Goal: Task Accomplishment & Management: Manage account settings

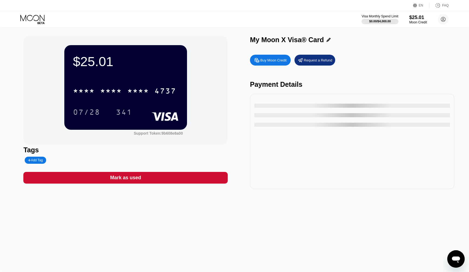
type input "0"
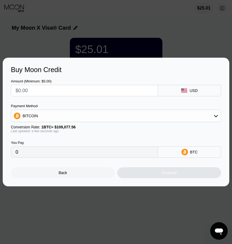
click at [43, 173] on div "Back" at bounding box center [63, 172] width 104 height 11
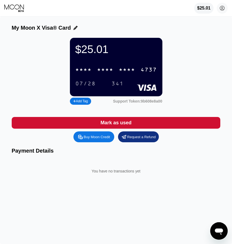
click at [122, 69] on div "* * * *" at bounding box center [127, 70] width 16 height 6
click at [81, 85] on div "07/28" at bounding box center [85, 84] width 20 height 6
click at [118, 86] on div "341" at bounding box center [117, 84] width 12 height 6
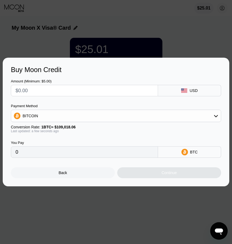
click at [215, 51] on div at bounding box center [116, 122] width 232 height 244
click at [77, 167] on div "Back Continue" at bounding box center [116, 168] width 210 height 20
click at [77, 171] on div "Back" at bounding box center [63, 172] width 104 height 11
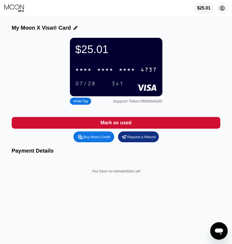
click at [222, 7] on icon at bounding box center [222, 8] width 3 height 3
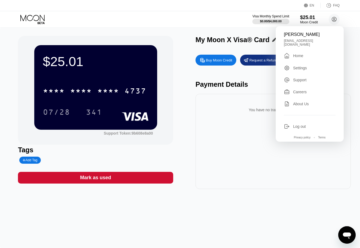
click at [172, 97] on div "$25.01 * * * * * * * * * * * * 4737 07/28 341 Support Token: 9b608e8a00" at bounding box center [95, 90] width 155 height 109
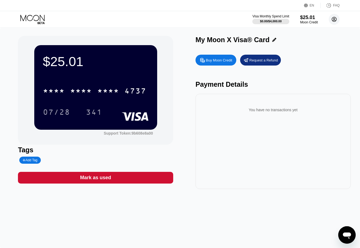
click at [231, 18] on circle at bounding box center [333, 19] width 11 height 11
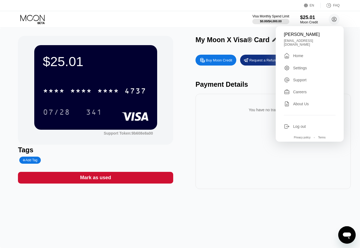
click at [231, 35] on div "Тимур Кононов" at bounding box center [310, 34] width 52 height 5
click at [231, 37] on div "Тимур Кононов teymurkononov@gmail.com  Home Settings Support Careers About Us …" at bounding box center [309, 83] width 68 height 115
click at [231, 54] on div "Home" at bounding box center [298, 56] width 10 height 4
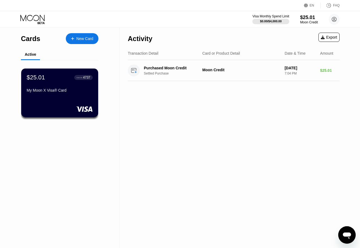
click at [190, 71] on div "Purchased Moon Credit Settled Purchase" at bounding box center [175, 71] width 63 height 10
click at [80, 77] on div "● ● ● ●" at bounding box center [79, 77] width 5 height 2
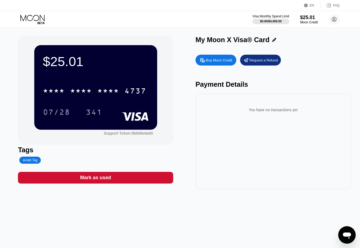
click at [200, 106] on div "You have no transactions yet" at bounding box center [273, 109] width 146 height 15
click at [310, 19] on div "$25.01" at bounding box center [309, 18] width 18 height 6
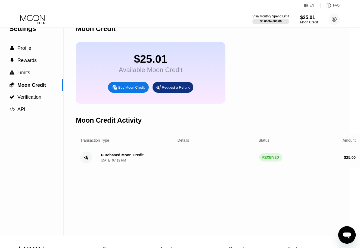
scroll to position [12, 11]
click at [24, 45] on div " Profile" at bounding box center [26, 48] width 74 height 12
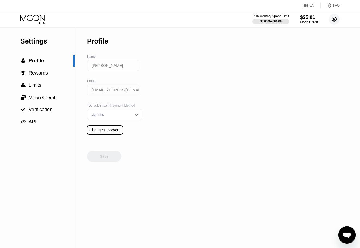
click at [334, 21] on circle at bounding box center [333, 19] width 11 height 11
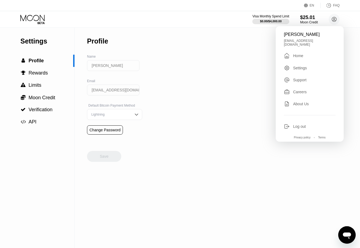
click at [312, 52] on div " Home" at bounding box center [310, 55] width 52 height 7
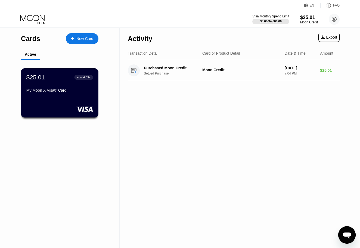
click at [68, 95] on div "My Moon X Visa® Card" at bounding box center [59, 91] width 67 height 7
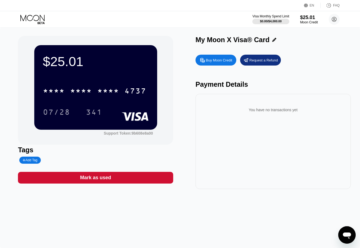
click at [124, 94] on div "* * * * * * * * * * * * 4737" at bounding box center [95, 91] width 110 height 14
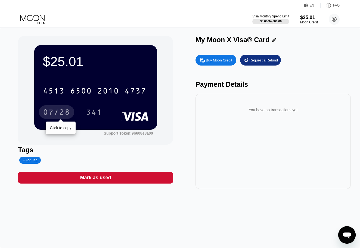
click at [57, 112] on div "07/28" at bounding box center [56, 112] width 27 height 9
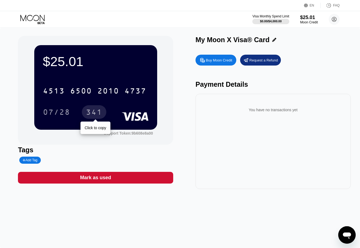
click at [96, 115] on div "341" at bounding box center [94, 112] width 16 height 9
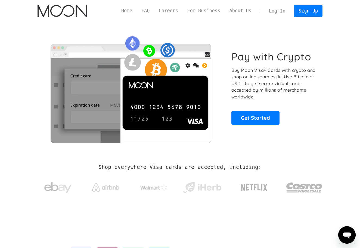
click at [283, 11] on link "Log In" at bounding box center [277, 11] width 26 height 12
